Goal: Check status

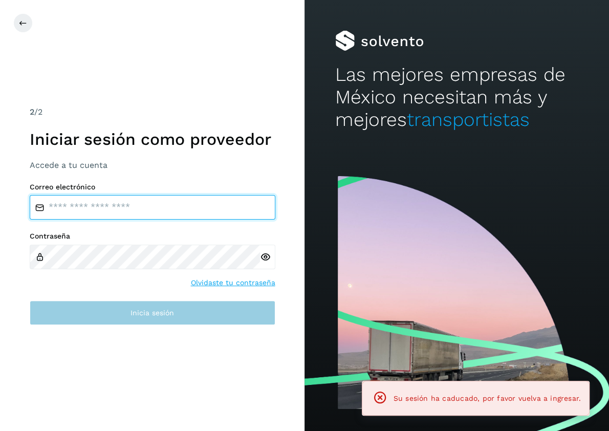
type input "**********"
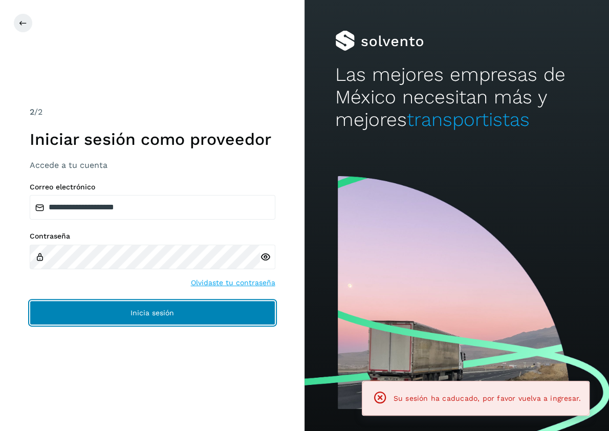
click at [167, 321] on button "Inicia sesión" at bounding box center [153, 312] width 246 height 25
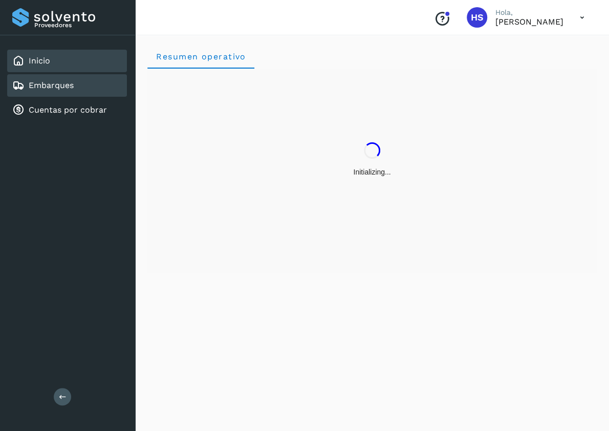
click at [63, 87] on link "Embarques" at bounding box center [51, 85] width 45 height 10
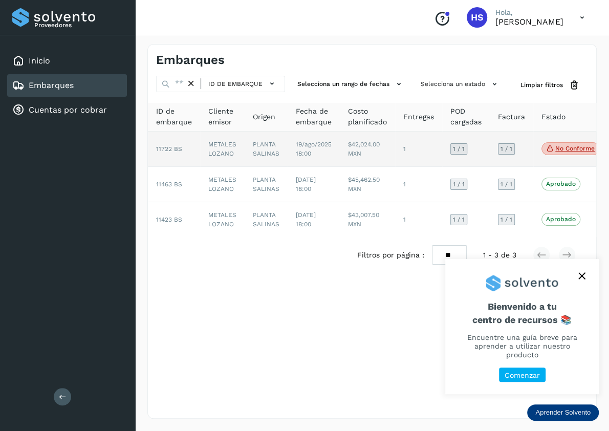
click at [363, 147] on td "$42,024.00 MXN" at bounding box center [367, 149] width 55 height 35
